Goal: Task Accomplishment & Management: Manage account settings

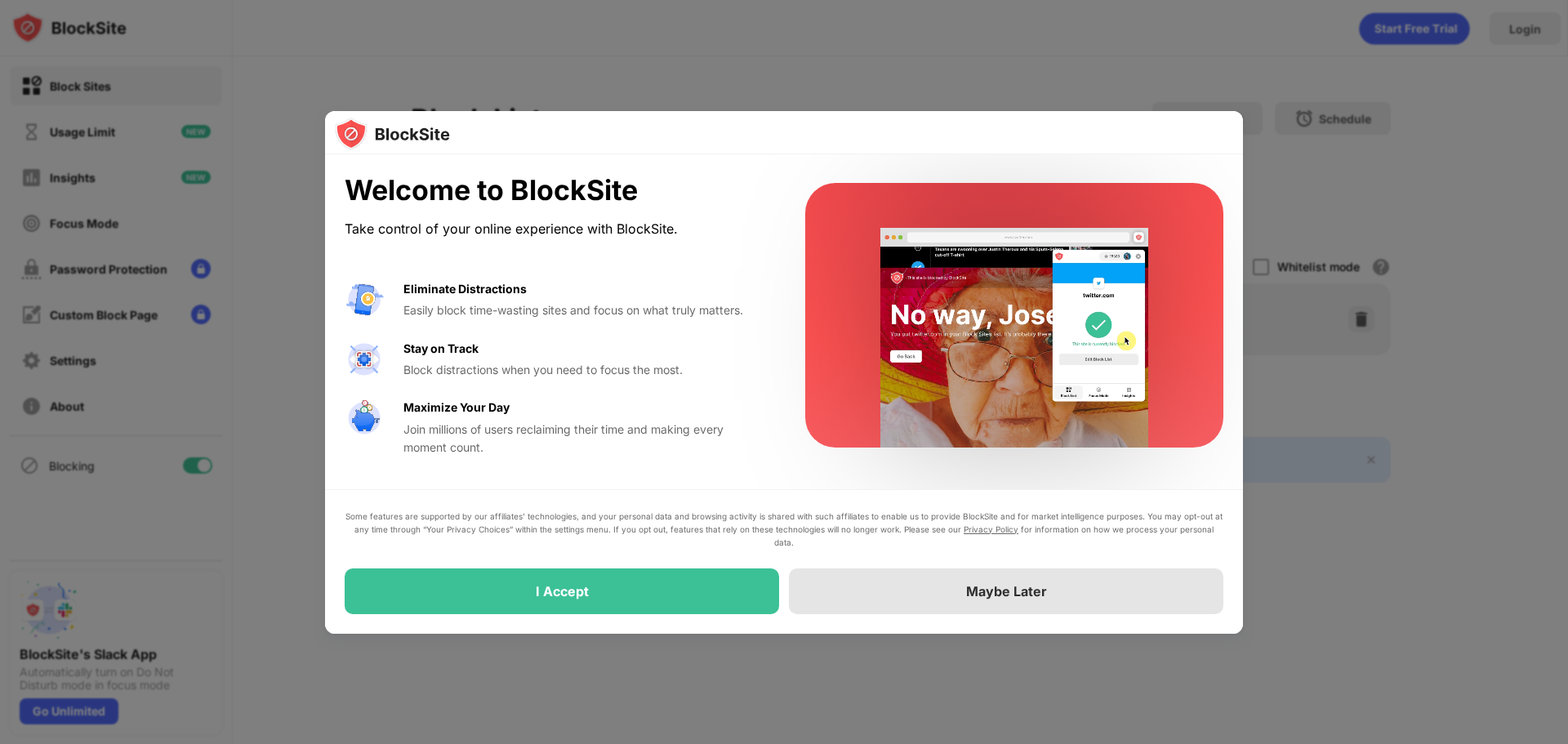
click at [1020, 594] on div "Maybe Later" at bounding box center [1006, 591] width 80 height 16
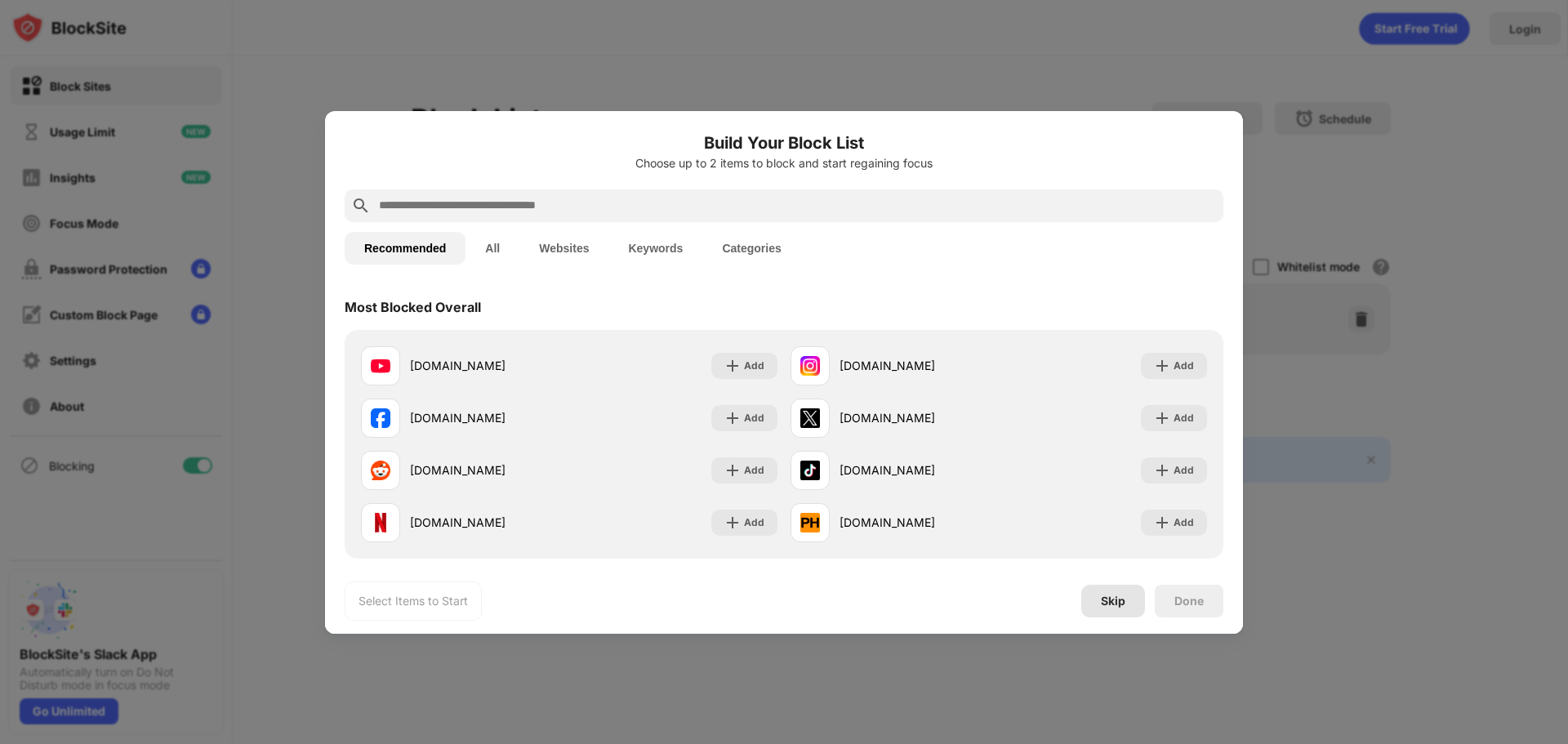
click at [1105, 601] on div "Skip" at bounding box center [1113, 601] width 25 height 13
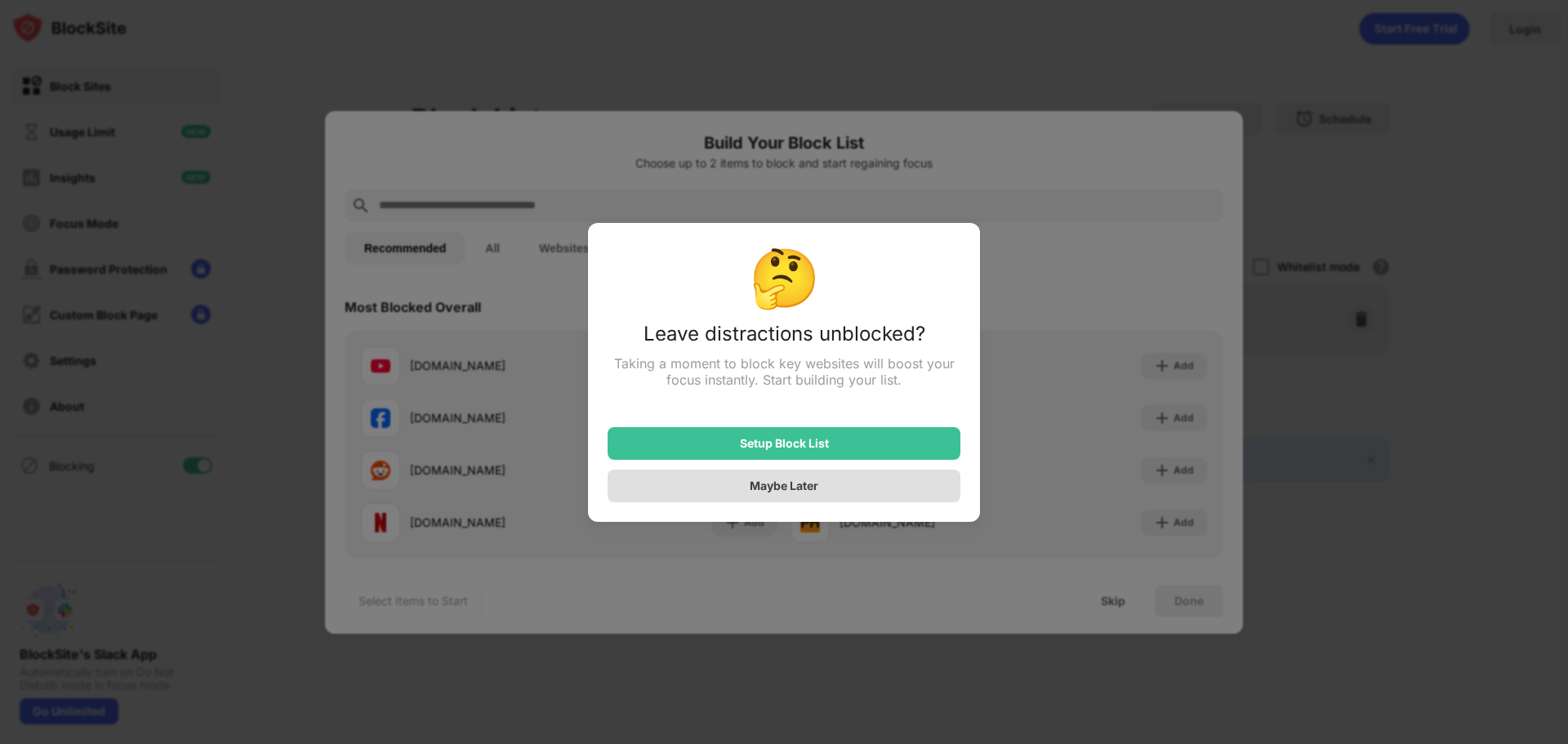
click at [765, 486] on div "Maybe Later" at bounding box center [784, 486] width 69 height 14
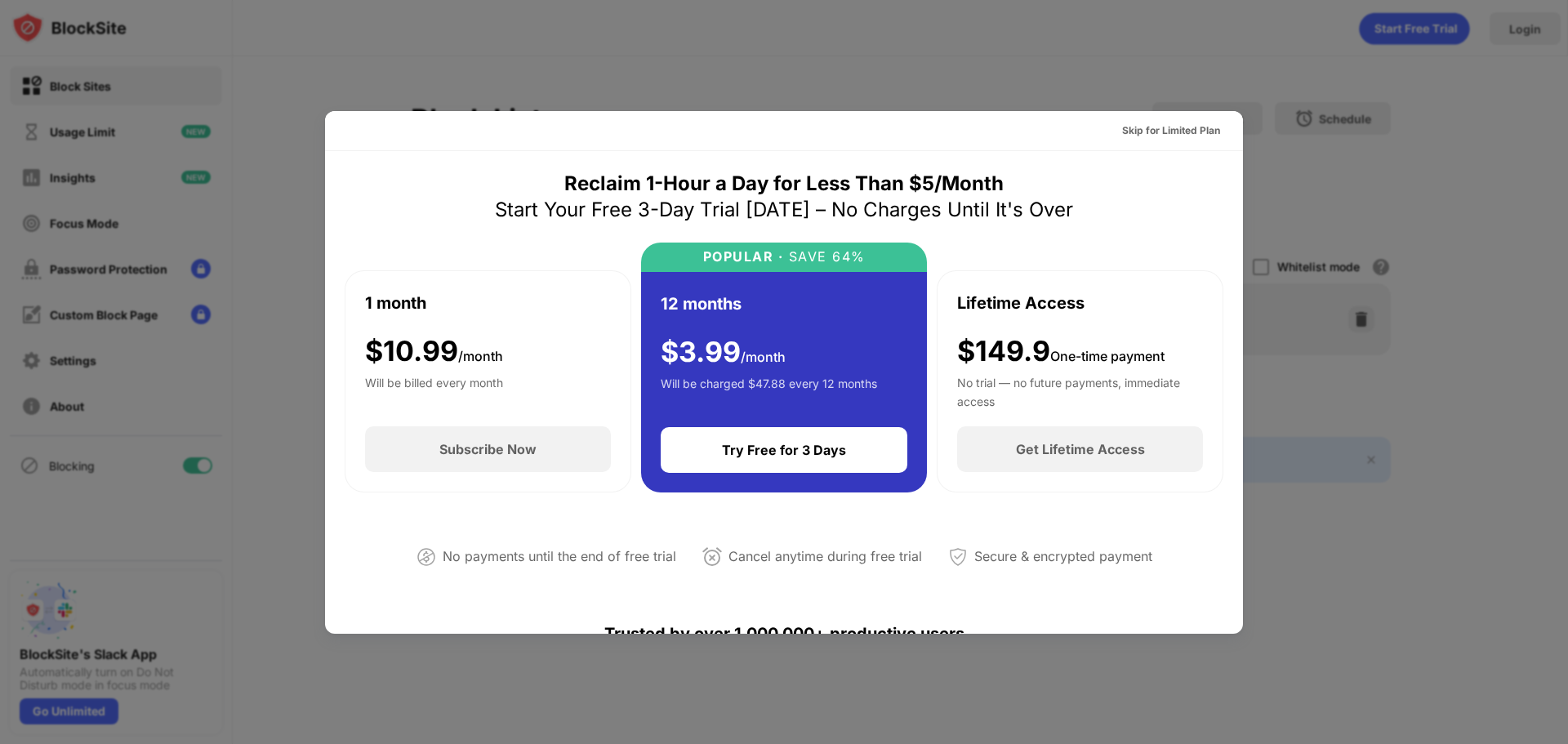
click at [1175, 63] on div at bounding box center [784, 372] width 1568 height 744
click at [1180, 134] on div "Skip for Limited Plan" at bounding box center [1171, 131] width 98 height 16
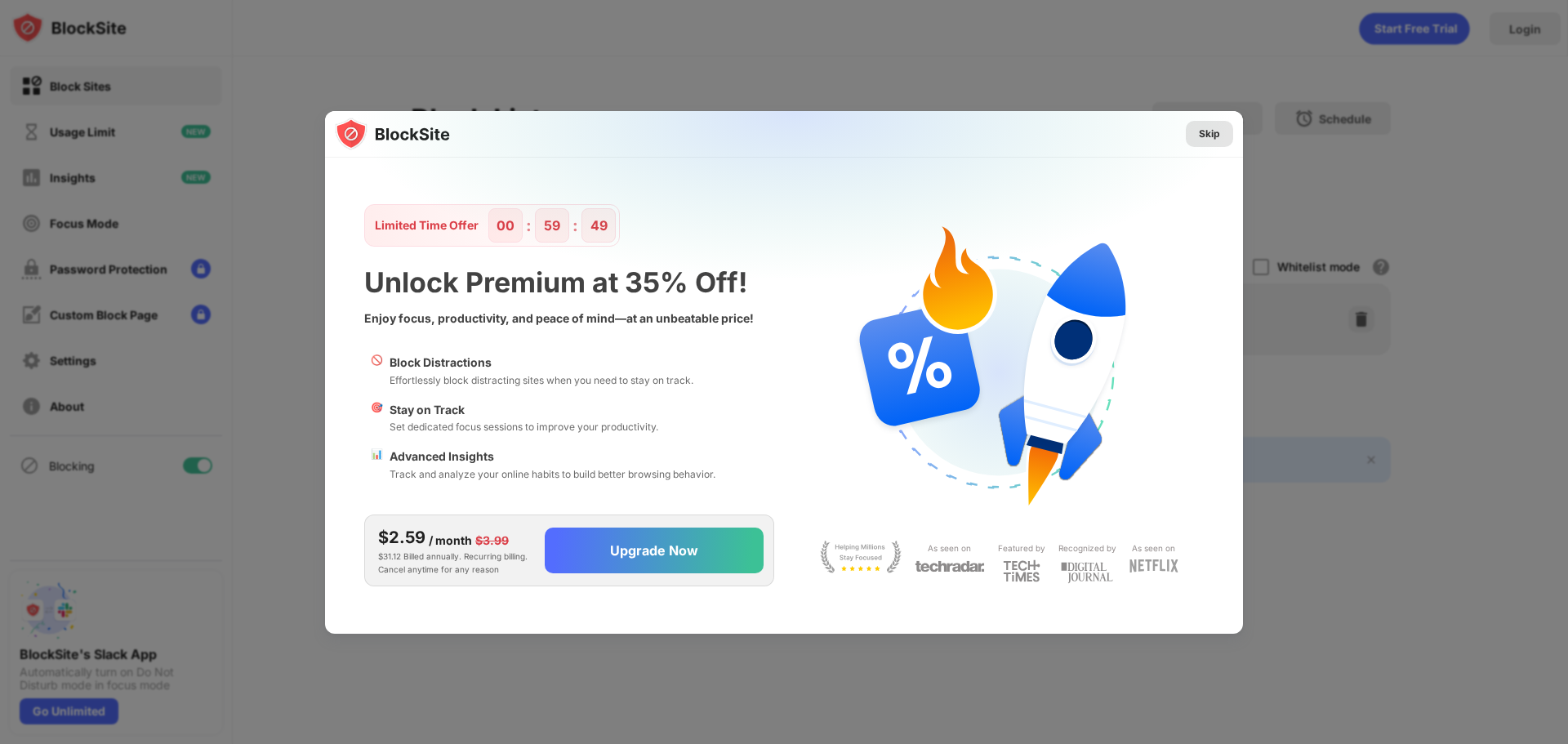
click at [1213, 130] on div "Skip" at bounding box center [1210, 134] width 21 height 16
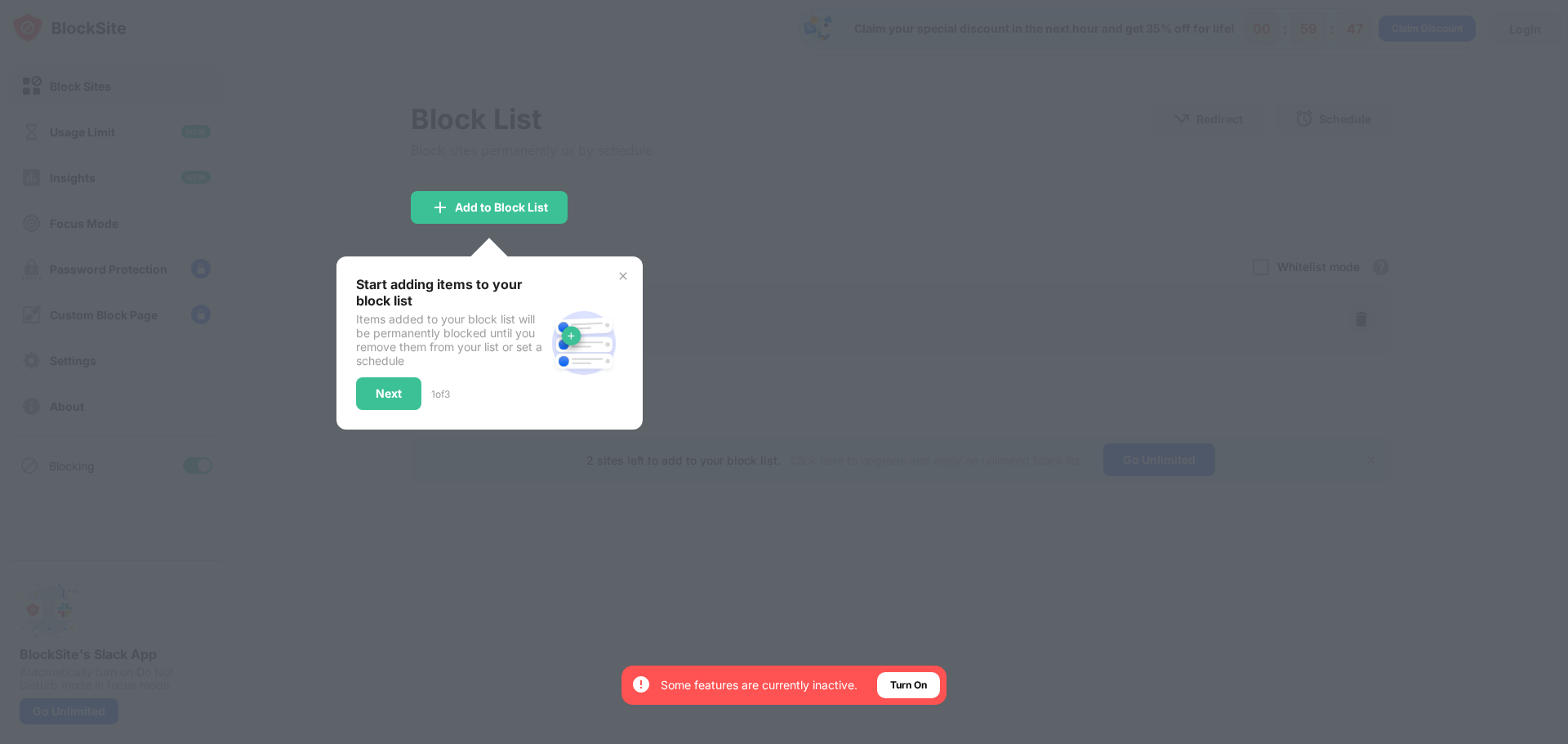
click at [608, 291] on div "Start adding items to your block list Items added to your block list will be pe…" at bounding box center [490, 342] width 267 height 134
drag, startPoint x: 382, startPoint y: 402, endPoint x: 389, endPoint y: 394, distance: 10.6
click at [384, 401] on div "Next" at bounding box center [389, 394] width 65 height 33
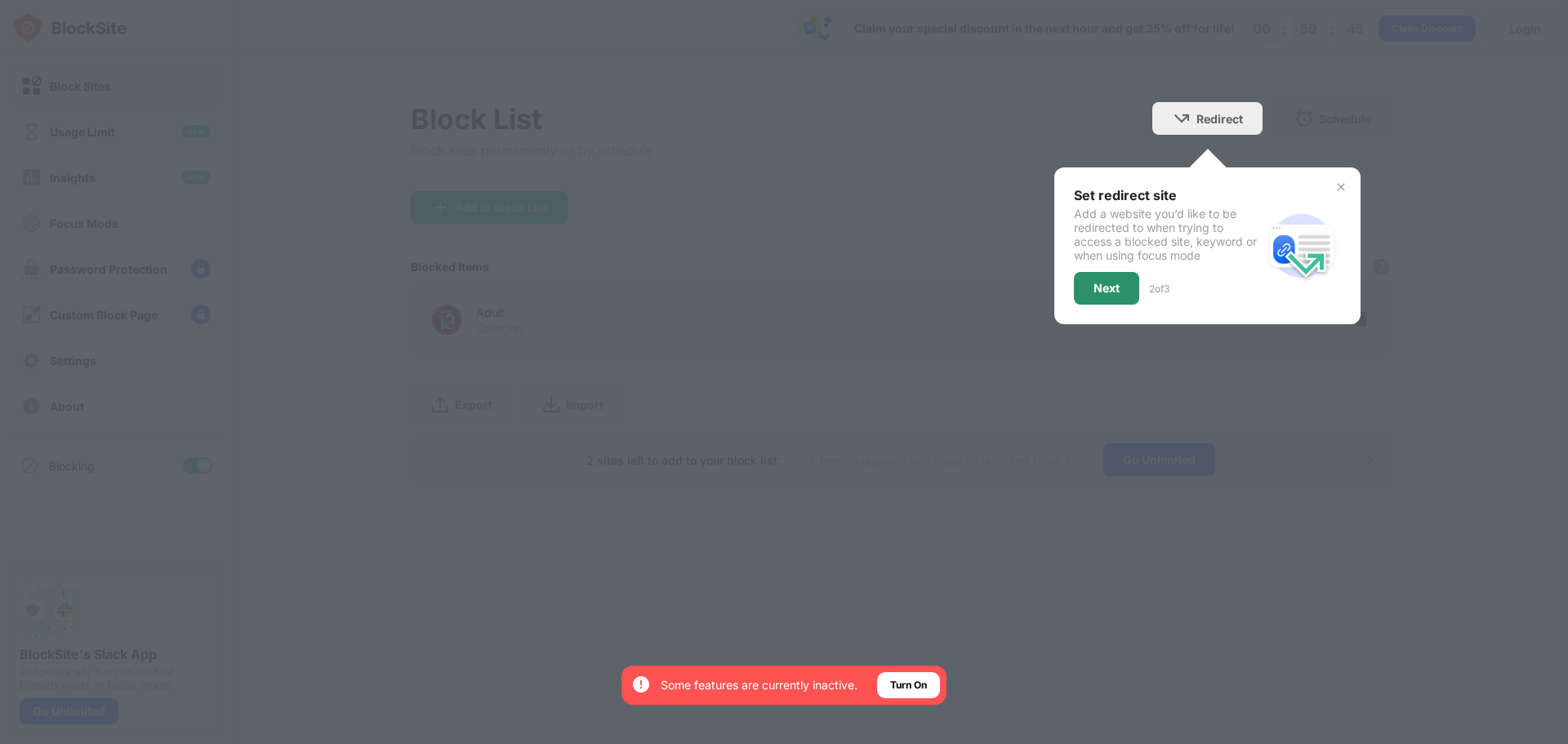
click at [1122, 294] on div "Next" at bounding box center [1106, 288] width 65 height 33
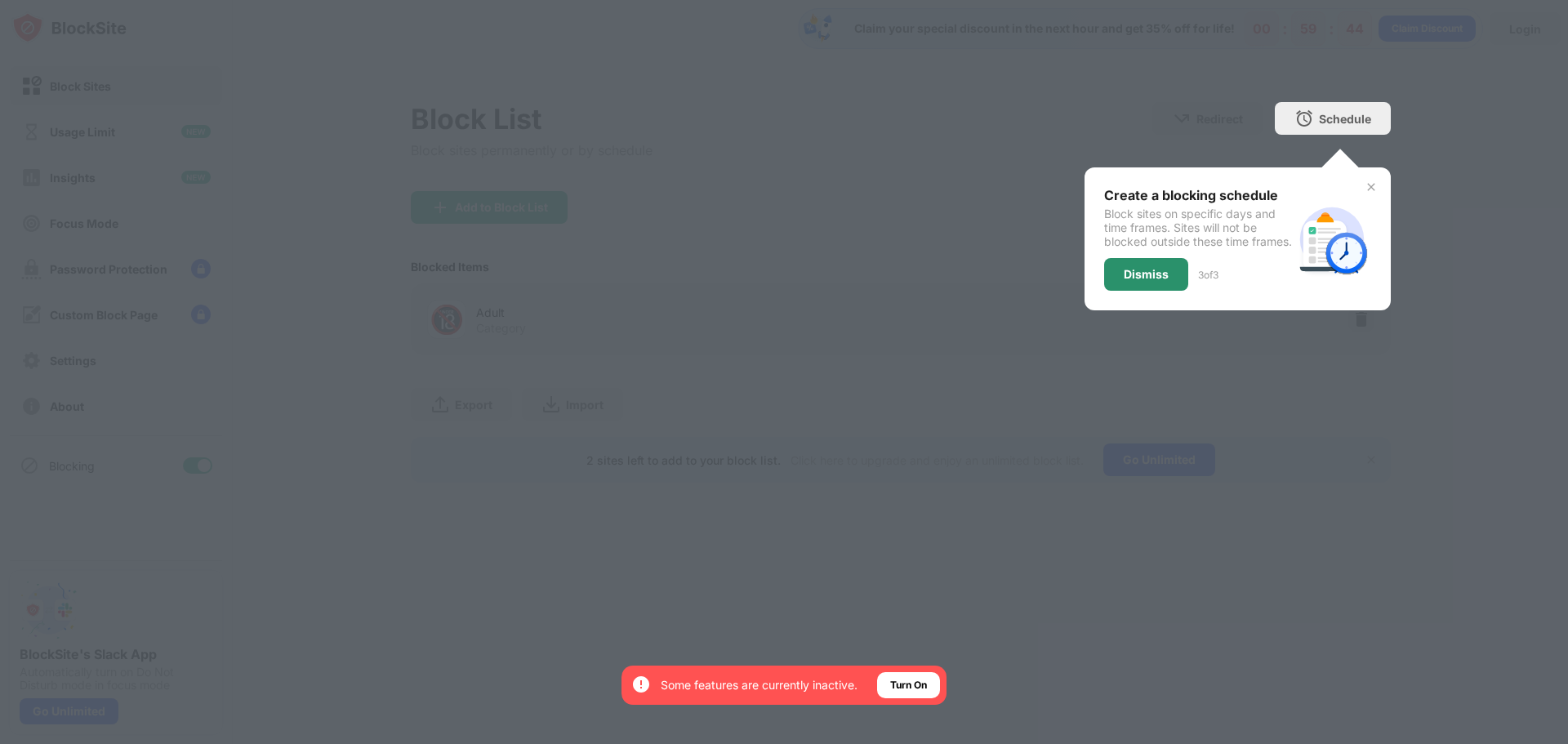
click at [1169, 291] on div "Dismiss" at bounding box center [1146, 274] width 84 height 33
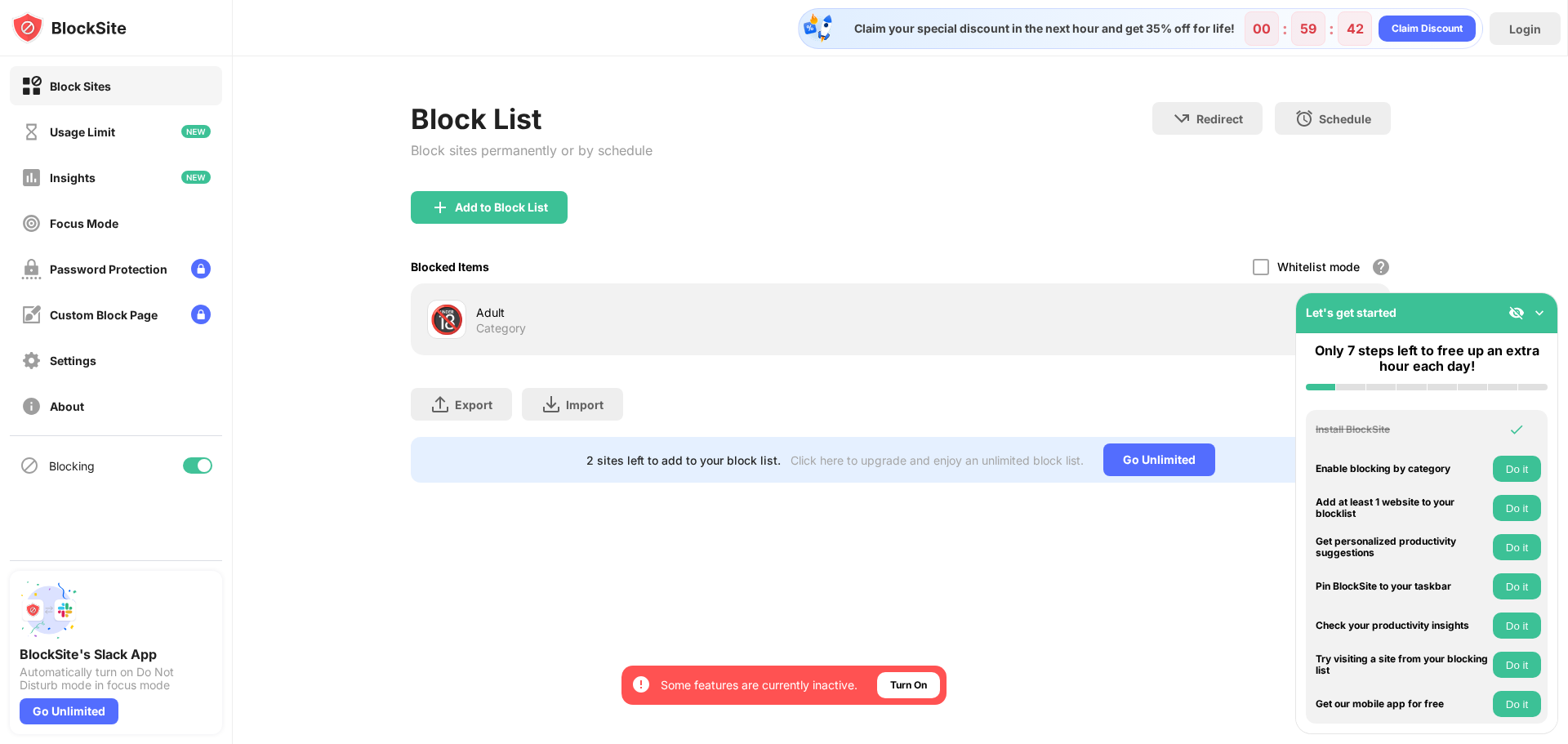
click at [1538, 311] on img at bounding box center [1540, 312] width 16 height 16
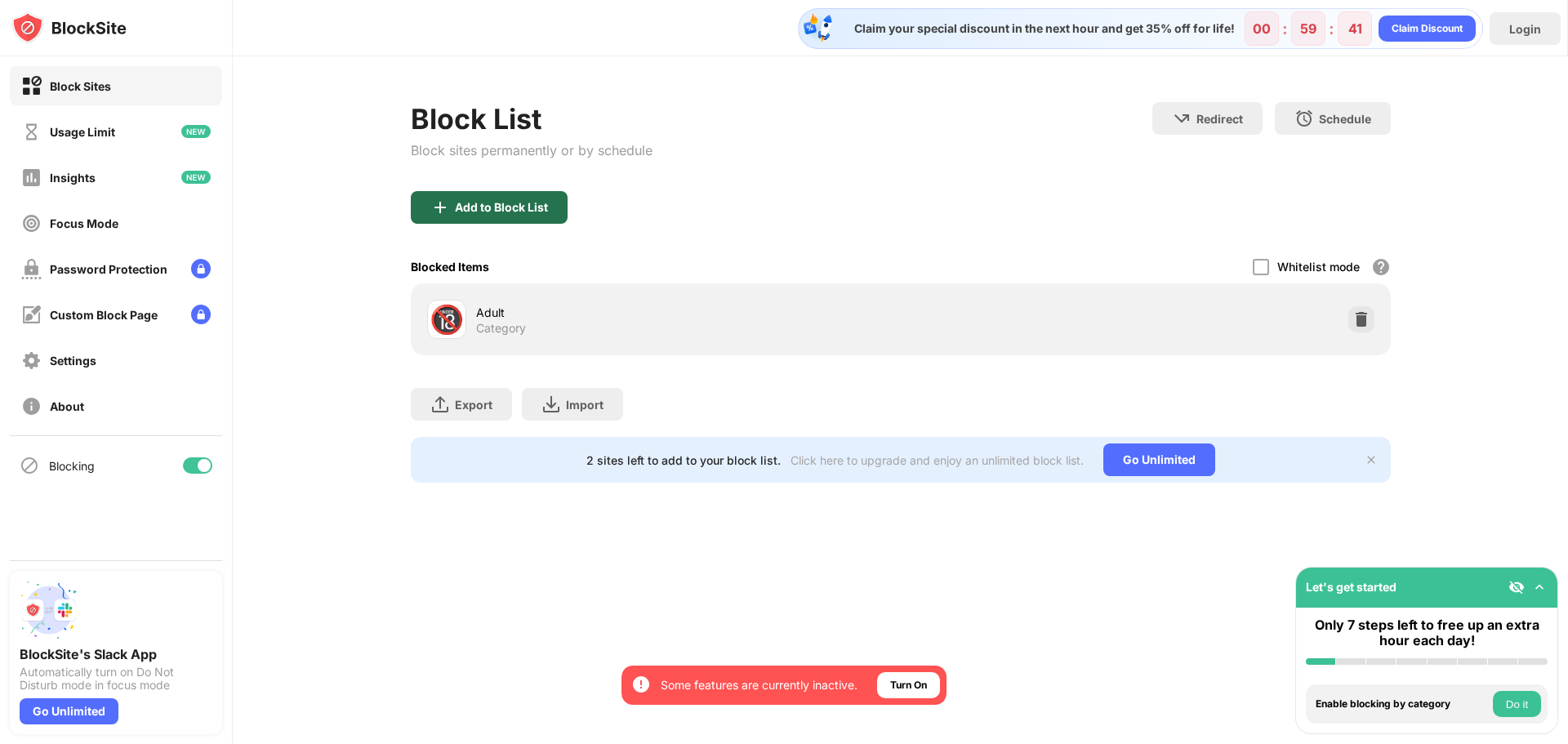
click at [506, 206] on div "Add to Block List" at bounding box center [501, 207] width 93 height 13
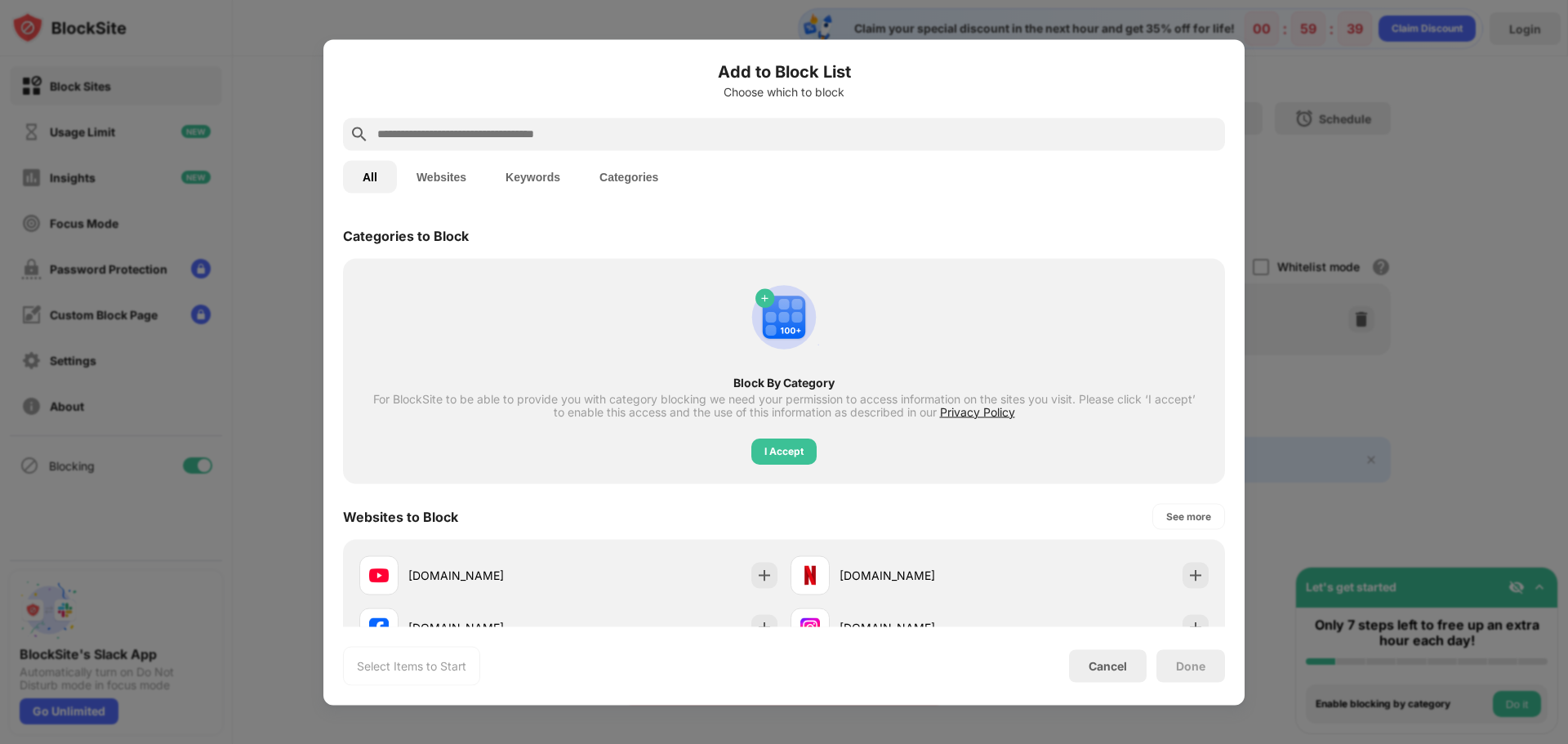
click at [502, 144] on div at bounding box center [784, 134] width 882 height 33
click at [515, 134] on input "text" at bounding box center [797, 134] width 843 height 19
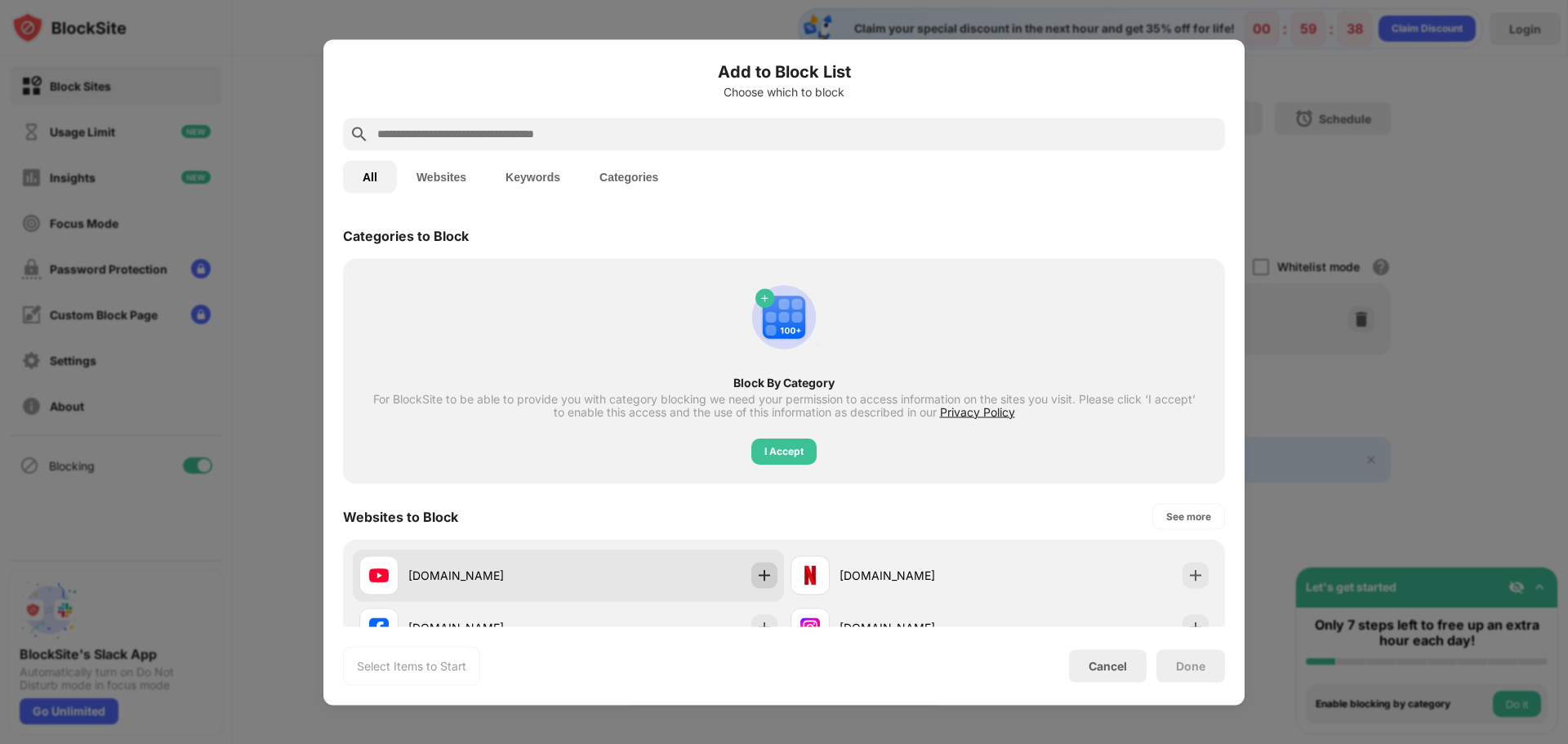
click at [760, 574] on img at bounding box center [764, 575] width 16 height 16
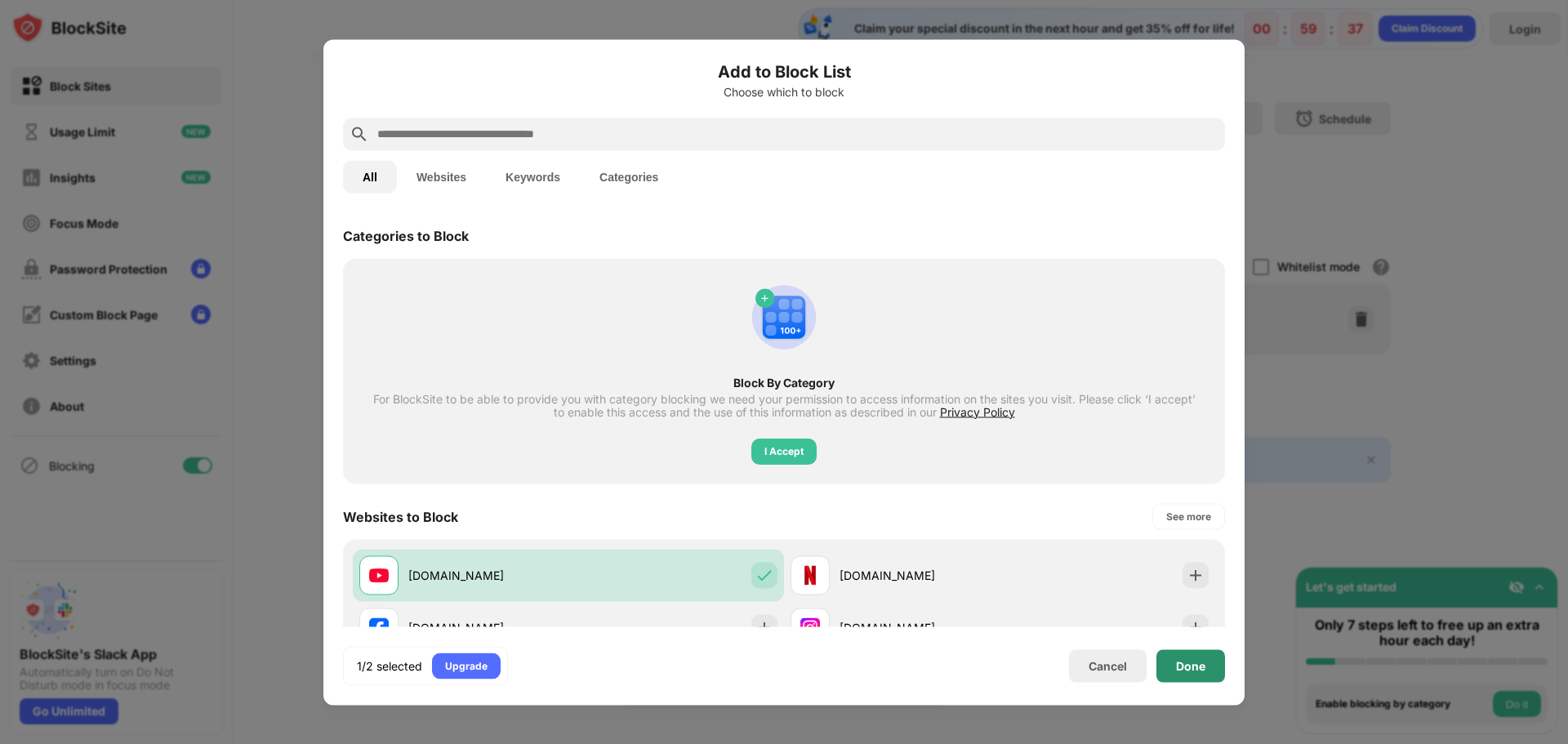
click at [1191, 672] on div "Done" at bounding box center [1191, 665] width 69 height 33
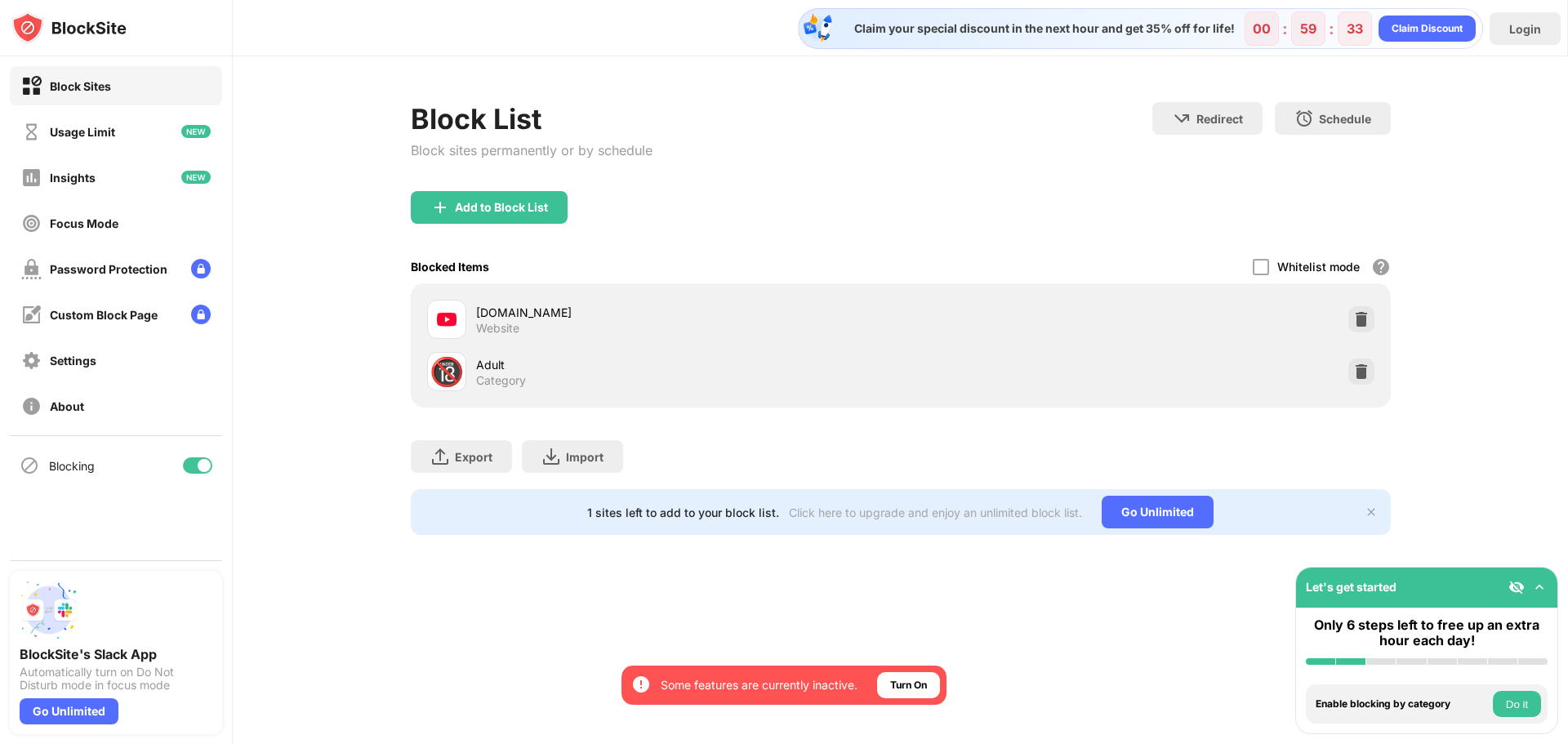
click at [966, 161] on div "Block List Block sites permanently or by schedule Redirect Choose a site to be …" at bounding box center [901, 146] width 980 height 89
click at [997, 237] on div "Add to Block List" at bounding box center [901, 220] width 980 height 58
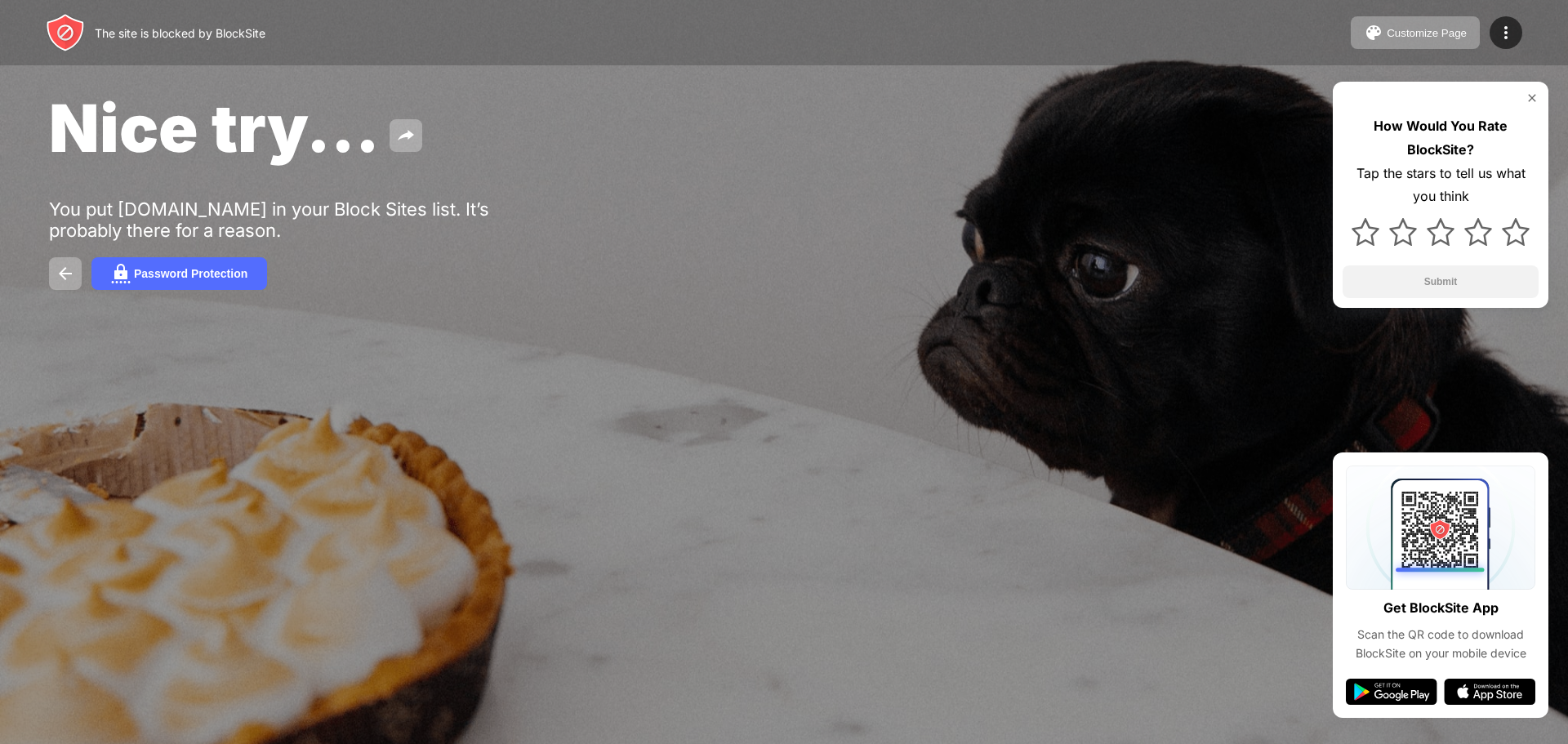
click at [1534, 96] on img at bounding box center [1532, 97] width 13 height 13
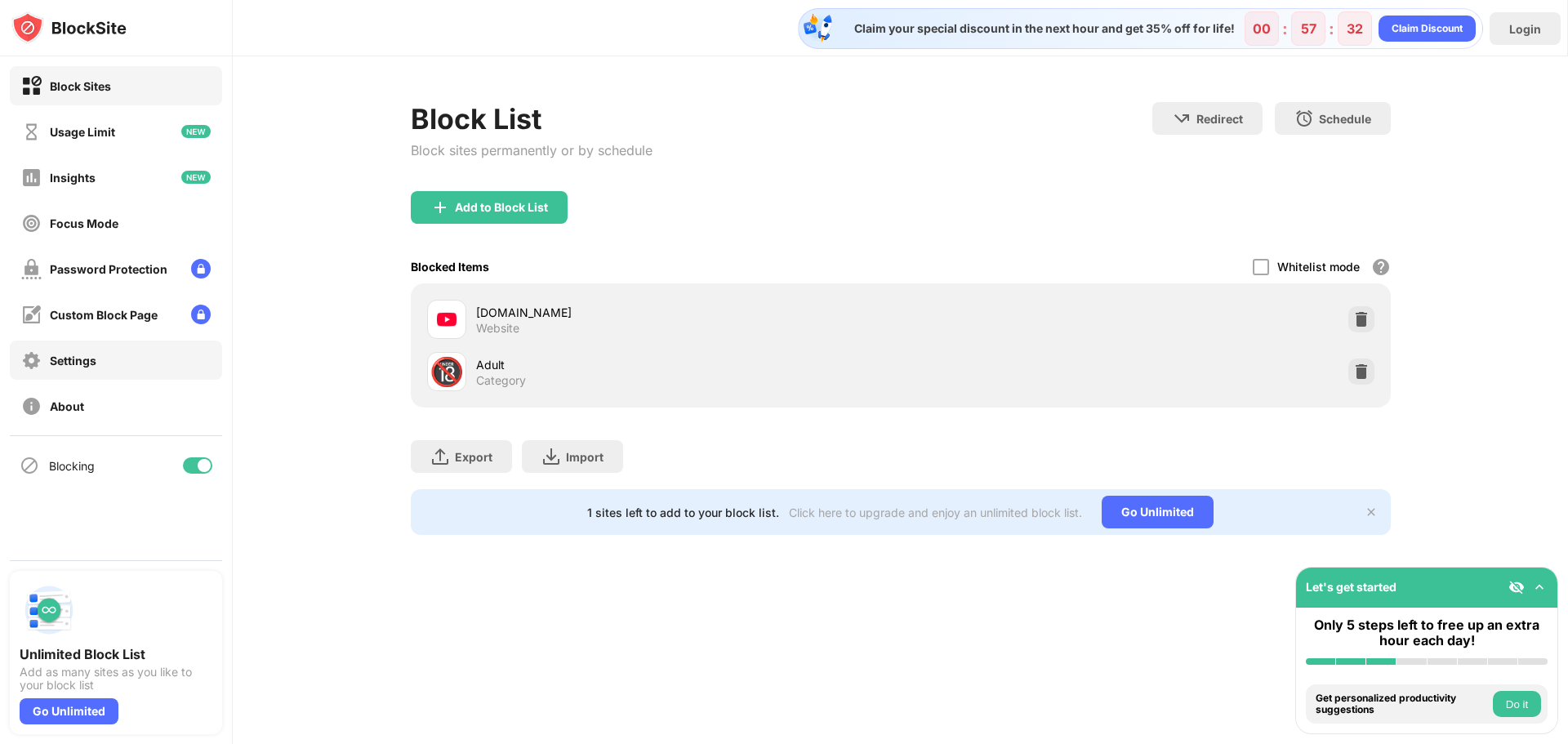
click at [148, 341] on div "Settings" at bounding box center [116, 360] width 212 height 39
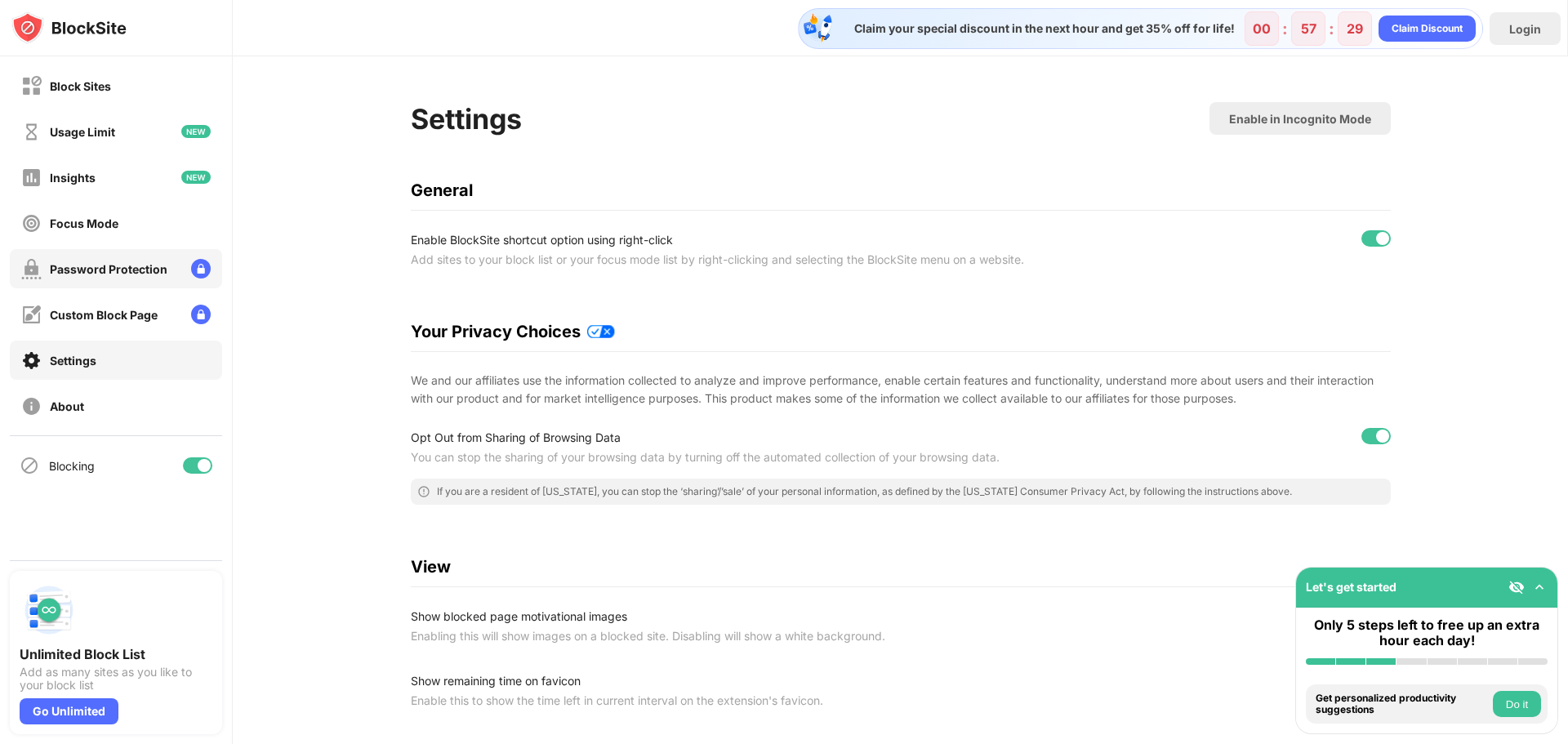
click at [95, 265] on div "Password Protection" at bounding box center [108, 269] width 118 height 14
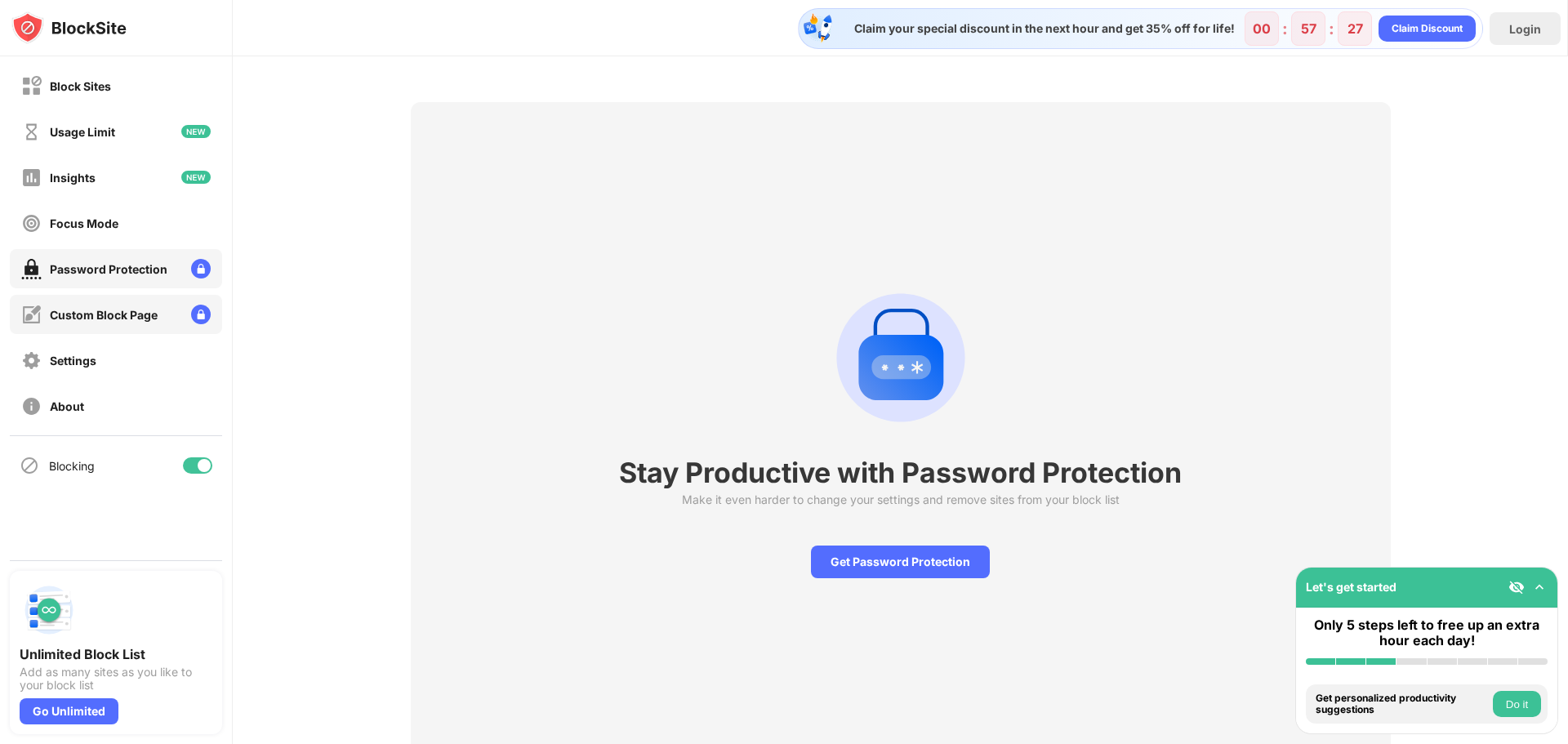
click at [94, 301] on div "Custom Block Page" at bounding box center [116, 314] width 212 height 39
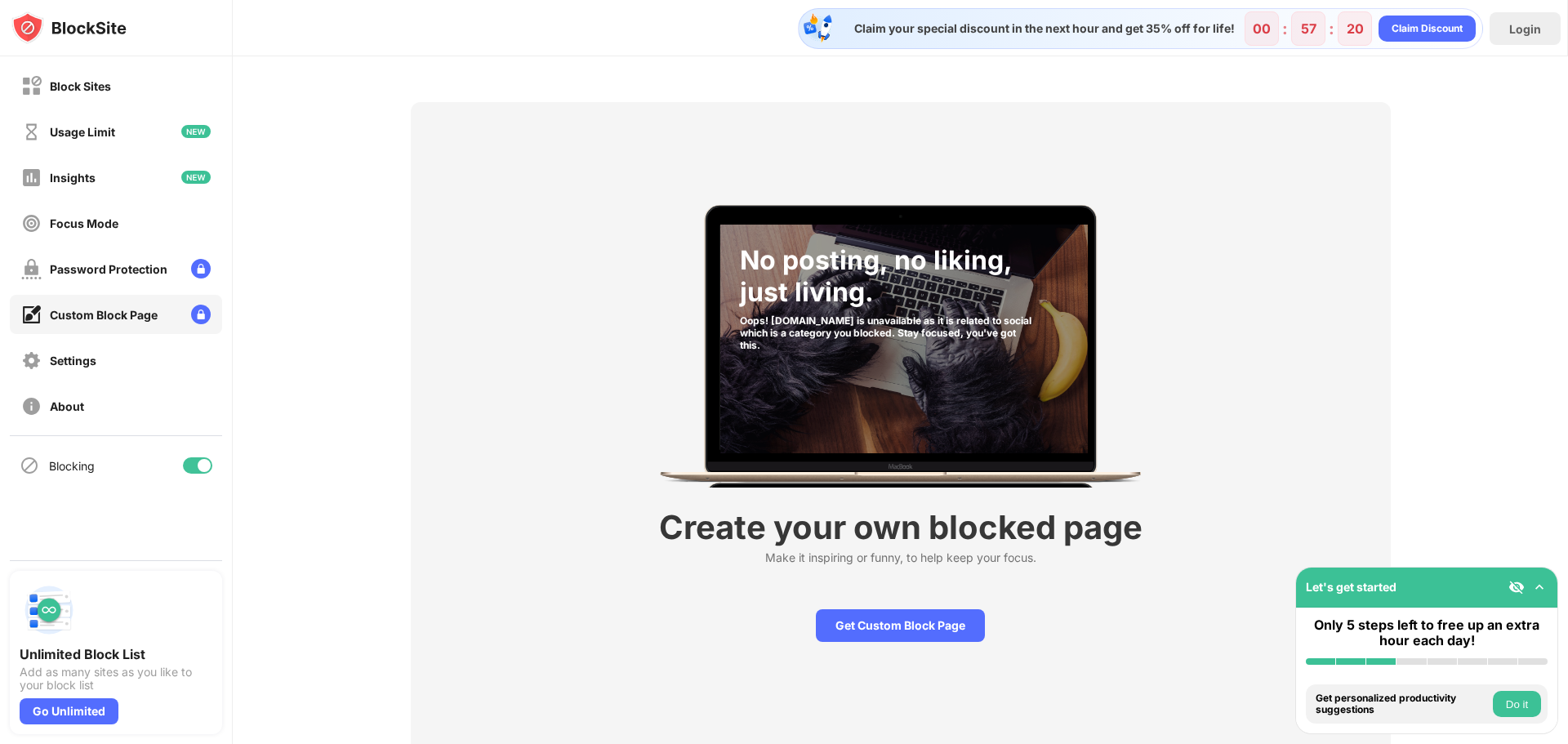
click at [447, 303] on div "No posting, no liking, just living. Oops! site.com is unavailable as it is rela…" at bounding box center [901, 428] width 980 height 653
